Goal: Information Seeking & Learning: Find specific fact

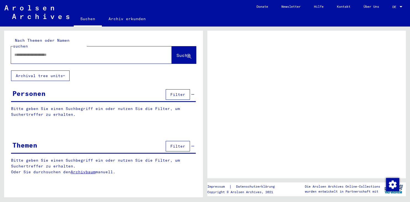
click at [51, 52] on input "text" at bounding box center [86, 55] width 144 height 6
type input "**"
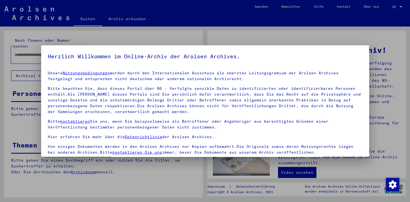
scroll to position [48, 0]
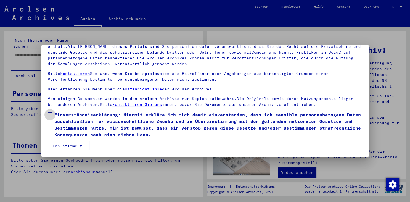
click at [48, 115] on span at bounding box center [50, 114] width 4 height 4
click at [63, 144] on button "Ich stimme zu" at bounding box center [69, 145] width 42 height 10
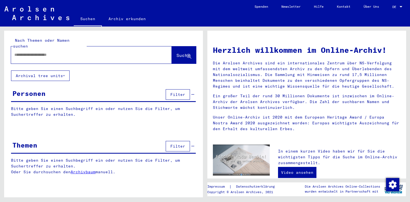
click at [47, 52] on input "text" at bounding box center [84, 55] width 141 height 6
click at [177, 52] on span "Suche" at bounding box center [183, 55] width 14 height 6
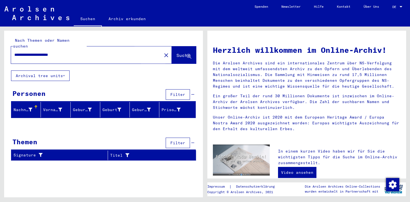
click at [176, 52] on span "Suche" at bounding box center [183, 55] width 14 height 6
drag, startPoint x: 31, startPoint y: 47, endPoint x: 0, endPoint y: 49, distance: 30.5
click at [14, 52] on input "**********" at bounding box center [84, 55] width 141 height 6
type input "**********"
click at [176, 52] on span "Suche" at bounding box center [183, 55] width 14 height 6
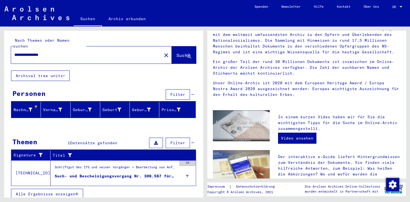
scroll to position [48, 0]
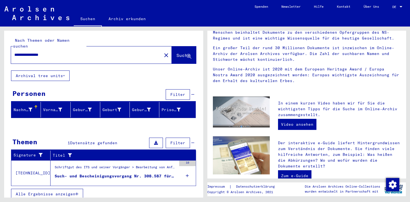
click at [99, 140] on span "Datensätze gefunden" at bounding box center [93, 142] width 47 height 5
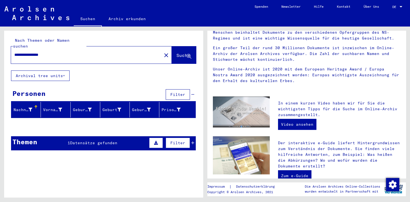
click at [95, 140] on span "Datensätze gefunden" at bounding box center [93, 142] width 47 height 5
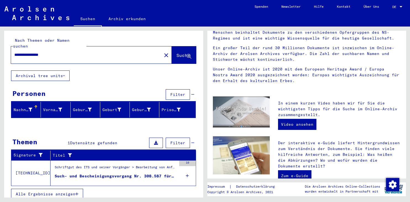
click at [97, 173] on div "Such- und Bescheinigungsvorgang Nr. 308.587 für [GEOGRAPHIC_DATA], ABENDANA geb…" at bounding box center [116, 176] width 122 height 6
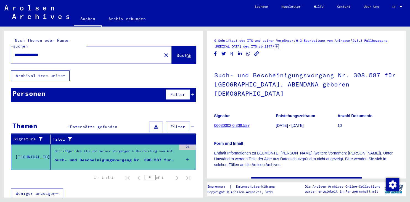
click at [399, 78] on yv-its-full-details "6 Schriftgut des ITS und seiner Vorgänger / 6.3 Bearbeitung von Anfragen / 6.3.…" at bounding box center [306, 118] width 199 height 160
click at [274, 41] on link "6 Schriftgut des ITS und seiner Vorgänger" at bounding box center [253, 40] width 79 height 4
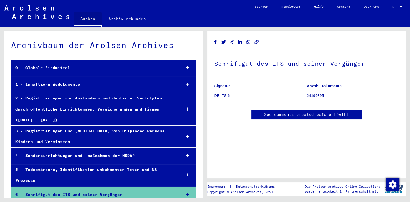
click at [87, 22] on link "Suchen" at bounding box center [88, 19] width 28 height 14
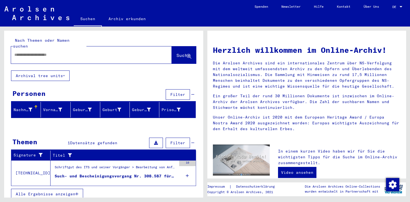
click at [53, 52] on input "text" at bounding box center [84, 55] width 141 height 6
type input "********"
click at [180, 52] on span "Suche" at bounding box center [183, 55] width 14 height 6
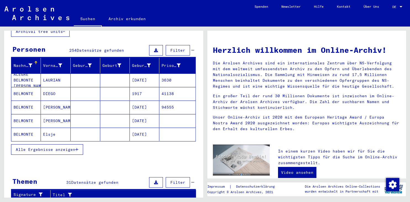
scroll to position [44, 0]
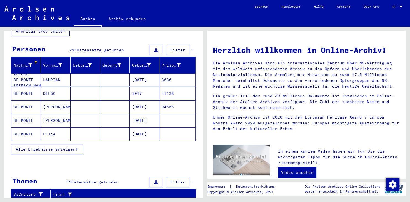
click at [61, 147] on span "Alle Ergebnisse anzeigen" at bounding box center [46, 149] width 60 height 5
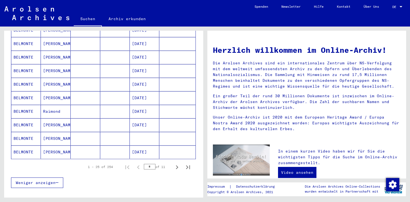
scroll to position [298, 0]
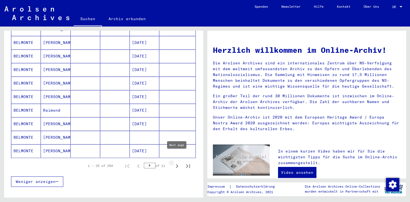
click at [174, 162] on icon "Next page" at bounding box center [177, 166] width 8 height 8
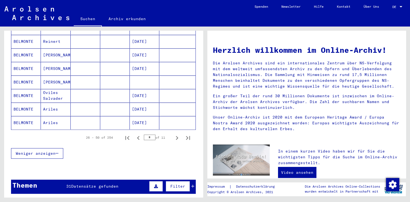
scroll to position [329, 0]
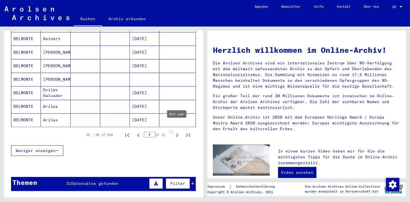
click at [176, 131] on icon "Next page" at bounding box center [177, 135] width 8 height 8
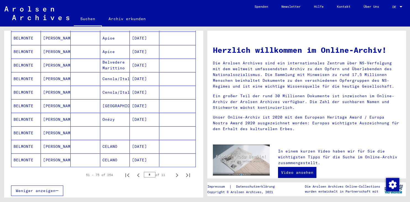
scroll to position [290, 0]
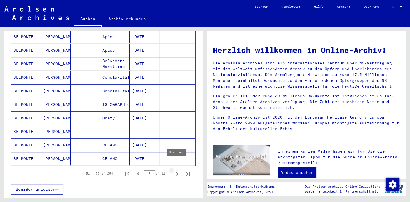
click at [177, 172] on icon "Next page" at bounding box center [177, 174] width 2 height 4
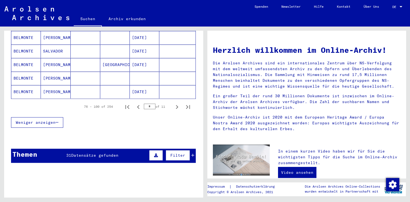
scroll to position [360, 0]
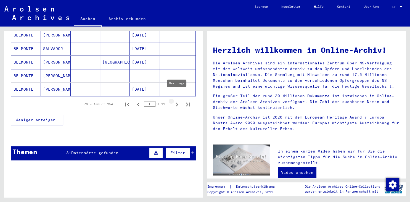
click at [176, 100] on icon "Next page" at bounding box center [177, 104] width 8 height 8
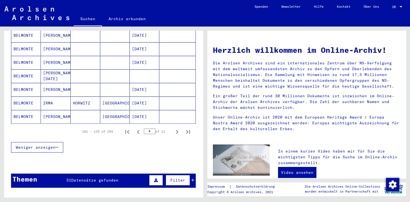
scroll to position [367, 0]
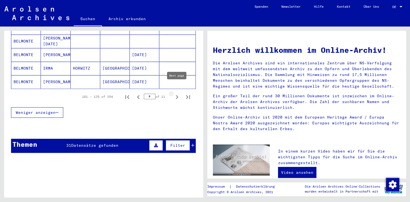
click at [173, 93] on icon "Next page" at bounding box center [177, 97] width 8 height 8
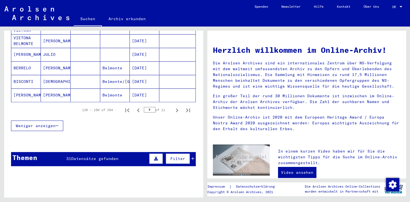
scroll to position [355, 0]
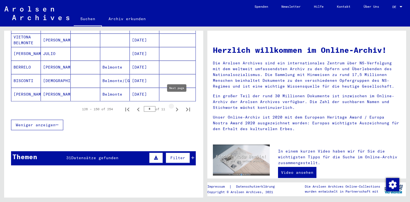
click at [175, 105] on icon "Next page" at bounding box center [177, 109] width 8 height 8
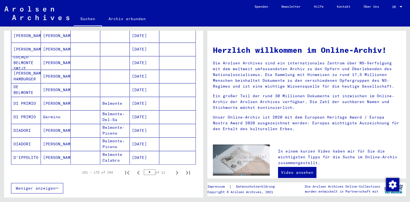
scroll to position [301, 0]
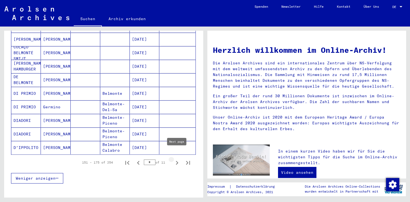
click at [177, 159] on icon "Next page" at bounding box center [177, 163] width 8 height 8
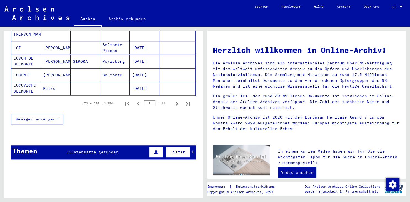
scroll to position [378, 0]
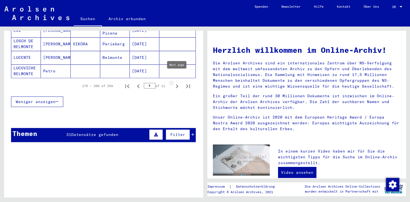
click at [174, 82] on icon "Next page" at bounding box center [177, 86] width 8 height 8
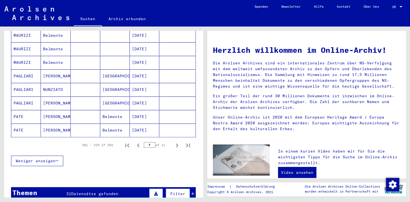
scroll to position [398, 0]
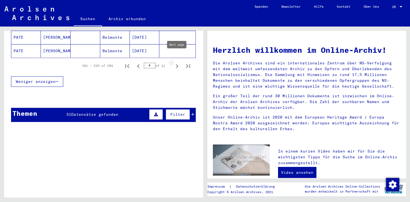
click at [175, 62] on icon "Next page" at bounding box center [177, 66] width 8 height 8
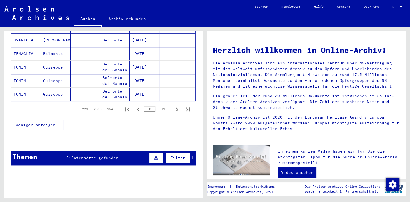
scroll to position [356, 0]
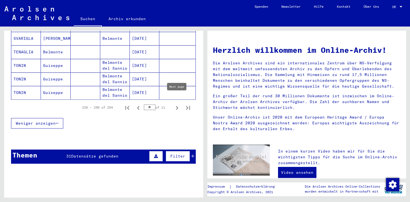
click at [173, 104] on icon "Next page" at bounding box center [177, 108] width 8 height 8
type input "**"
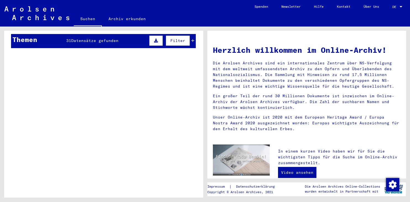
scroll to position [180, 0]
